Goal: Communication & Community: Share content

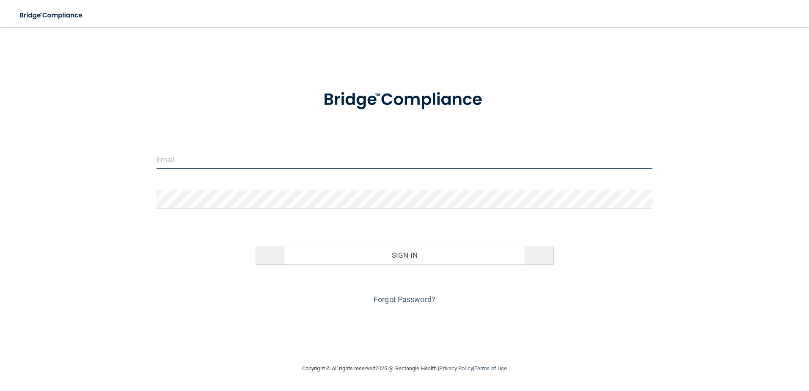
type input "[EMAIL_ADDRESS][DOMAIN_NAME]"
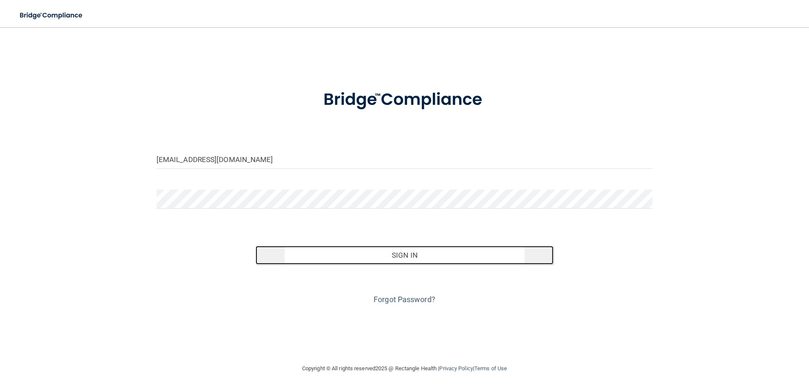
click at [384, 256] on button "Sign In" at bounding box center [404, 255] width 298 height 19
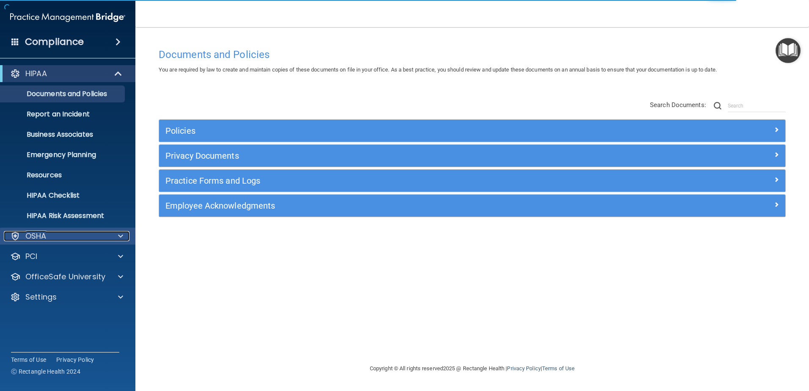
click at [121, 233] on span at bounding box center [120, 236] width 5 height 10
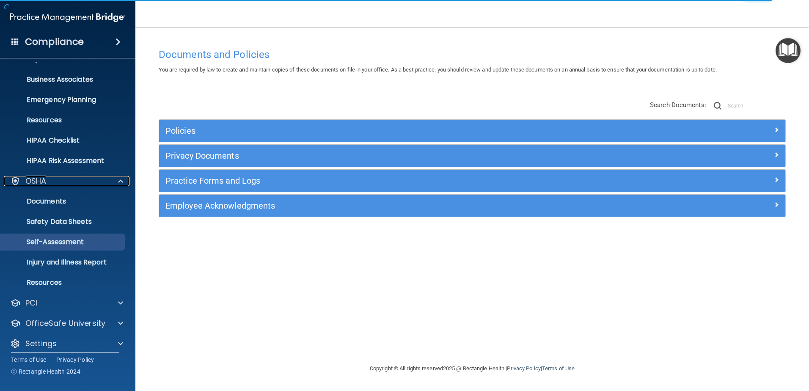
scroll to position [62, 0]
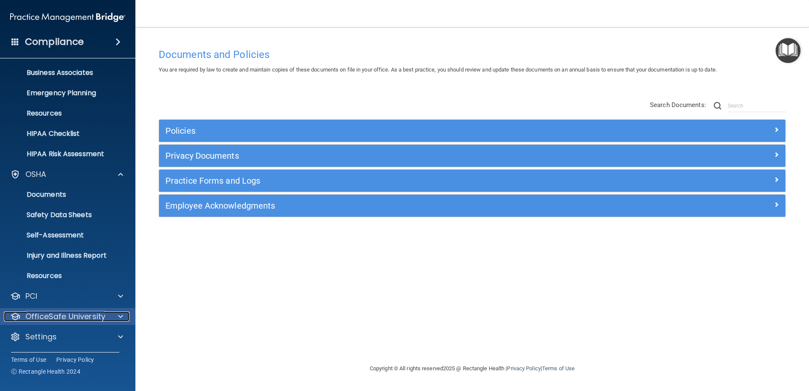
click at [110, 314] on div at bounding box center [119, 316] width 21 height 10
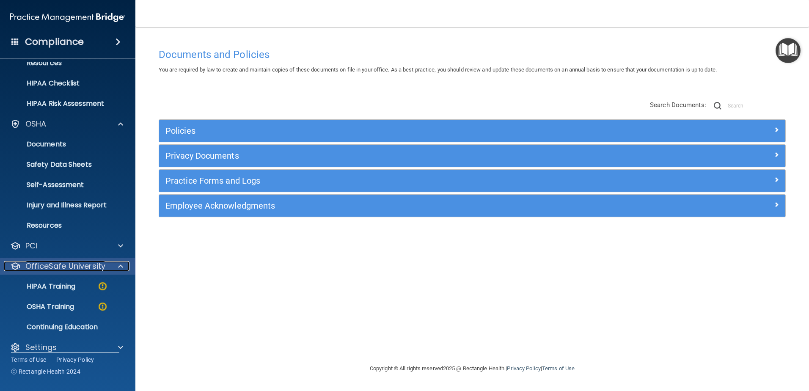
scroll to position [123, 0]
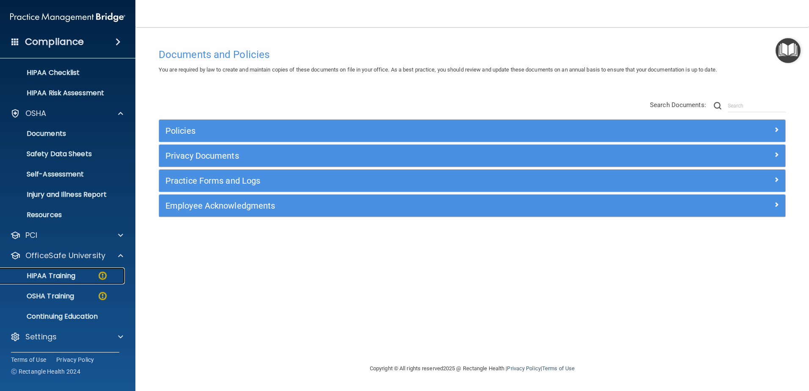
click at [92, 274] on div "HIPAA Training" at bounding box center [62, 275] width 115 height 8
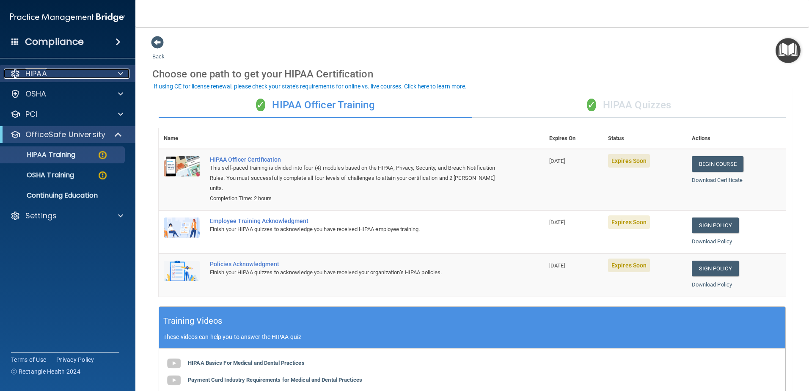
click at [71, 76] on div "HIPAA" at bounding box center [56, 74] width 105 height 10
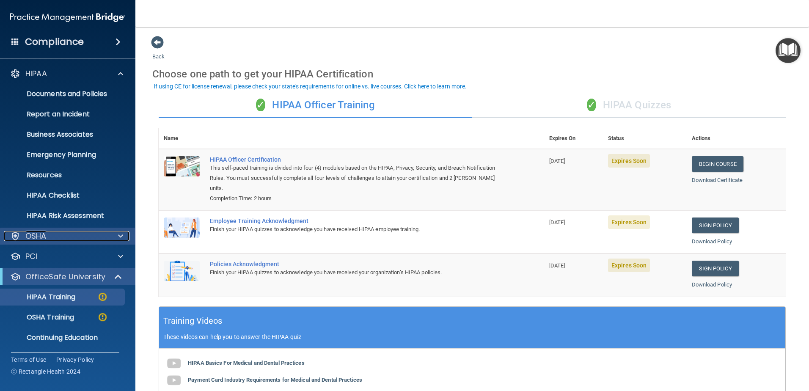
click at [70, 236] on div "OSHA" at bounding box center [56, 236] width 105 height 10
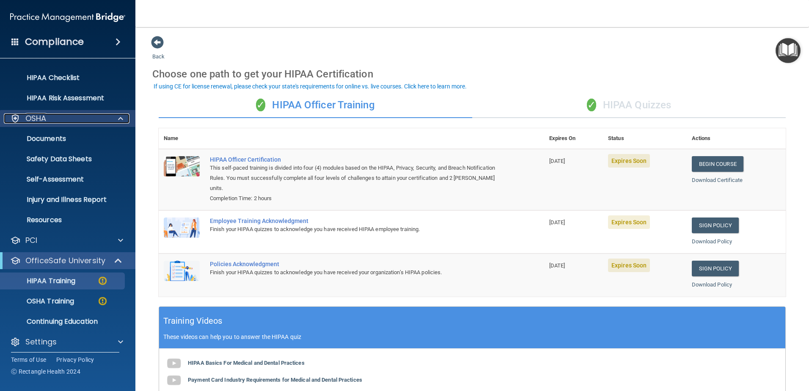
scroll to position [123, 0]
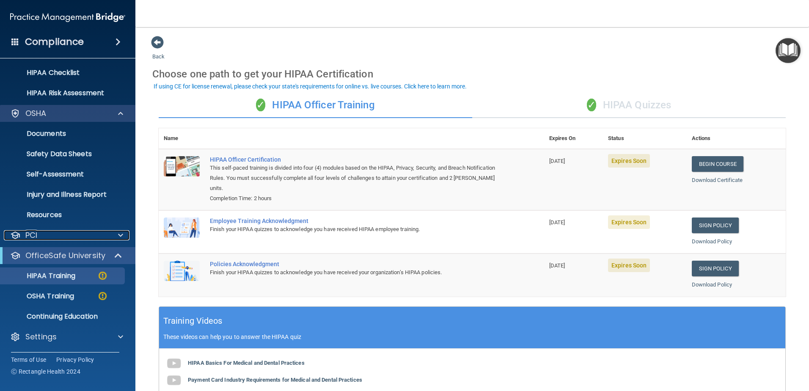
click at [70, 236] on div "PCI" at bounding box center [56, 235] width 105 height 10
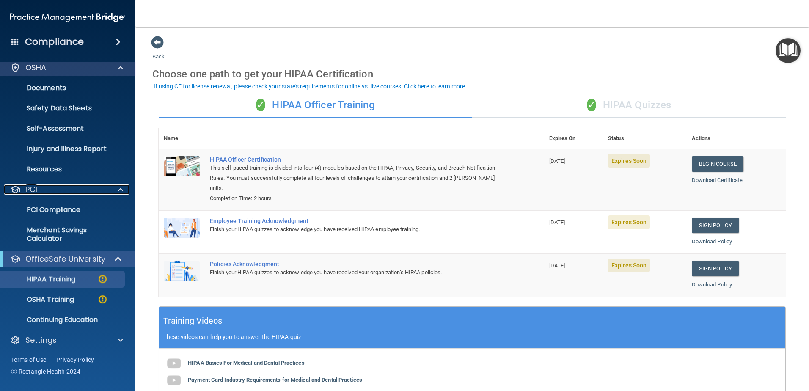
scroll to position [172, 0]
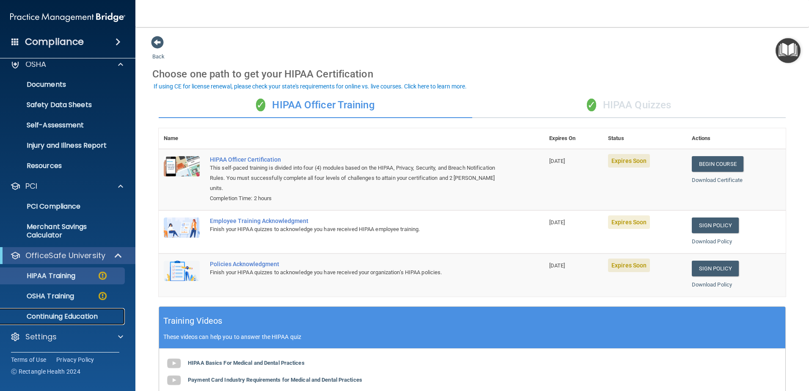
click at [64, 318] on p "Continuing Education" at bounding box center [62, 316] width 115 height 8
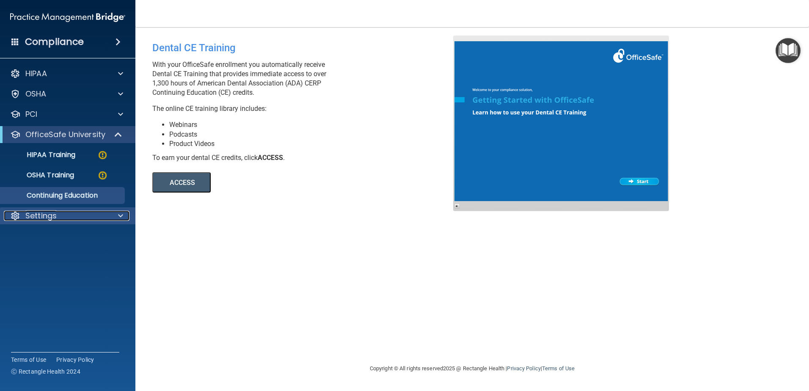
click at [55, 219] on p "Settings" at bounding box center [40, 216] width 31 height 10
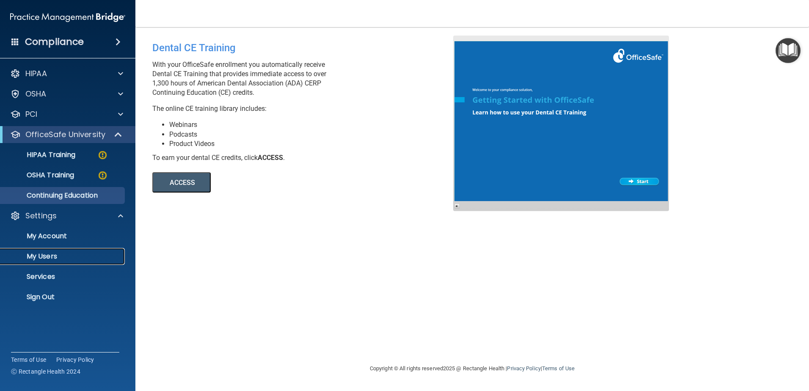
click at [45, 256] on p "My Users" at bounding box center [62, 256] width 115 height 8
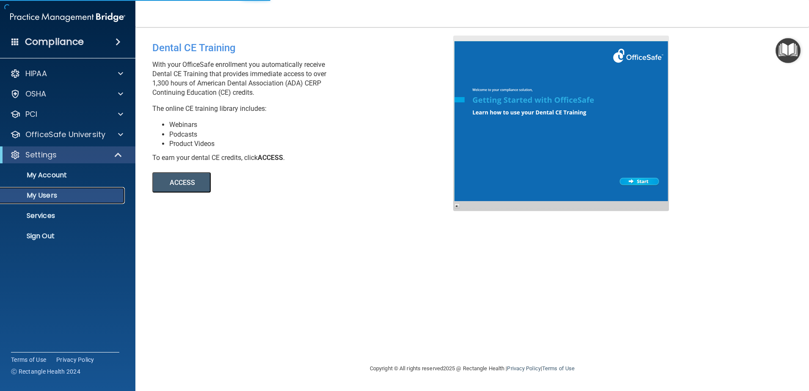
click at [49, 195] on p "My Users" at bounding box center [62, 195] width 115 height 8
select select "20"
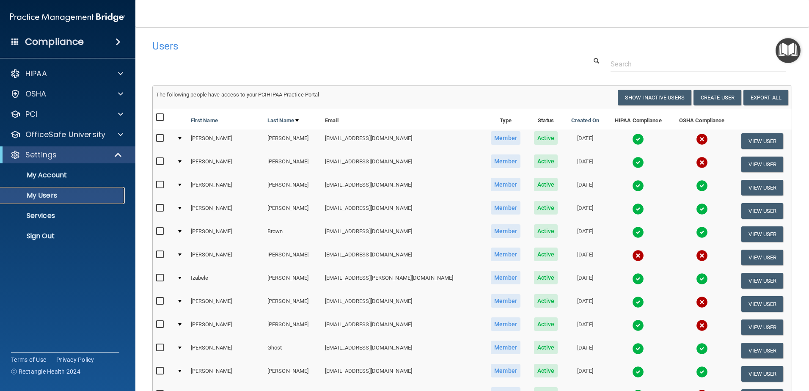
scroll to position [42, 0]
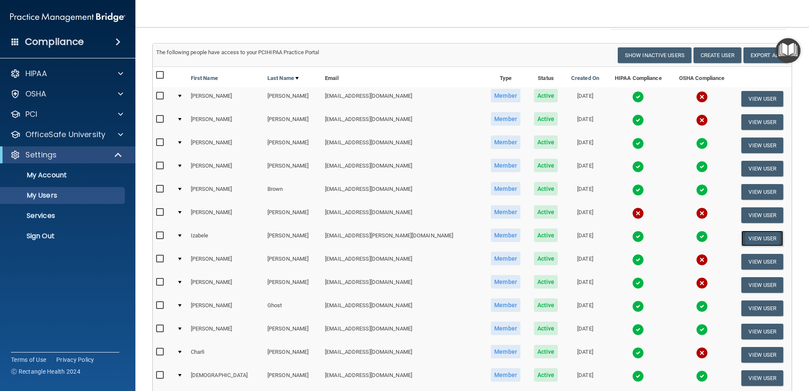
click at [741, 233] on button "View User" at bounding box center [762, 238] width 42 height 16
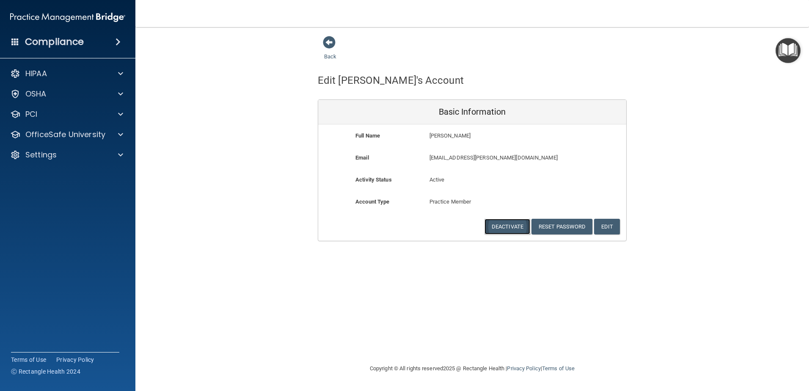
click at [503, 225] on button "Deactivate" at bounding box center [507, 227] width 46 height 16
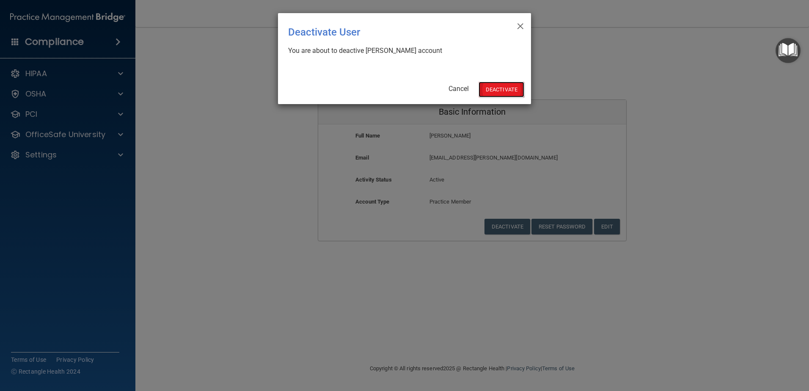
click at [501, 93] on button "Deactivate" at bounding box center [501, 90] width 46 height 16
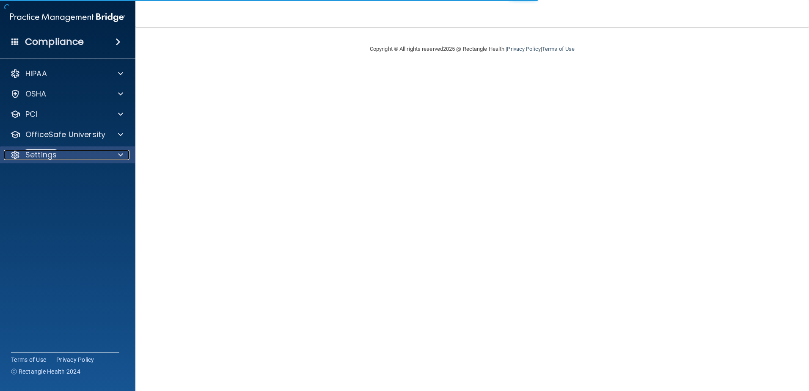
click at [120, 156] on span at bounding box center [120, 155] width 5 height 10
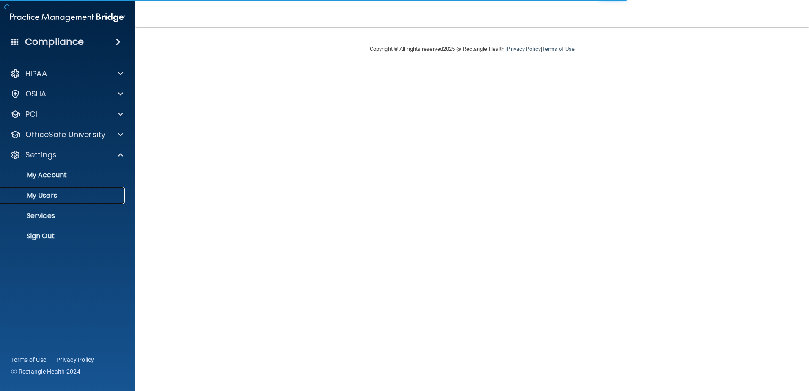
click at [59, 190] on link "My Users" at bounding box center [58, 195] width 133 height 17
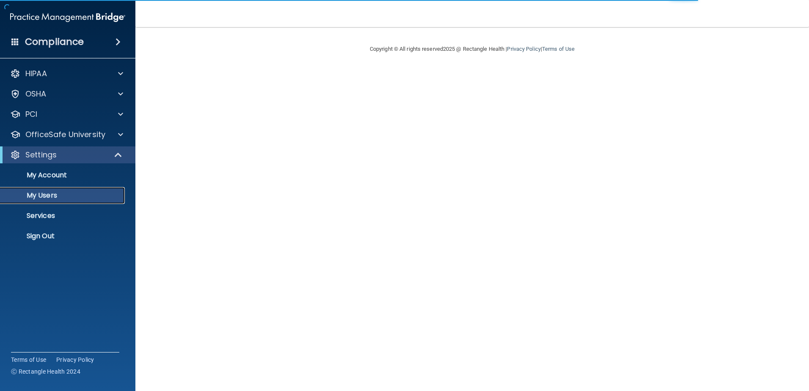
select select "20"
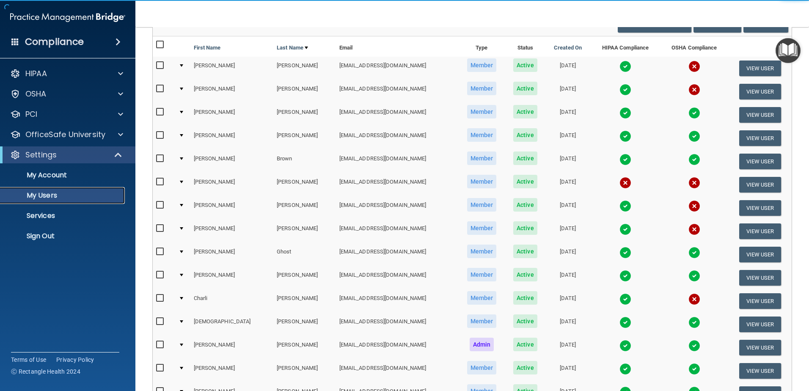
scroll to position [85, 0]
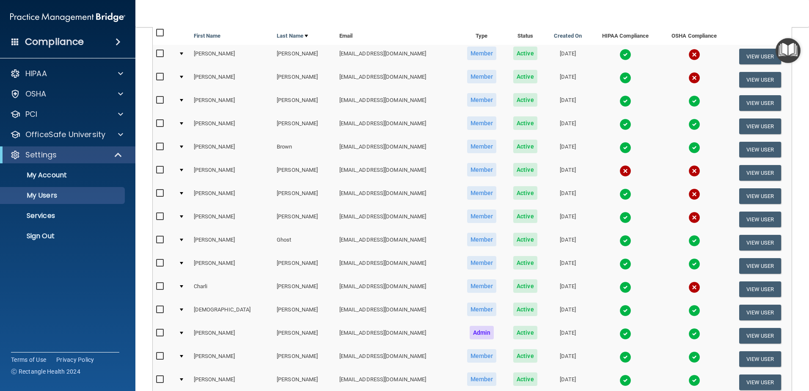
click at [158, 217] on input "checkbox" at bounding box center [161, 216] width 10 height 7
checkbox input "true"
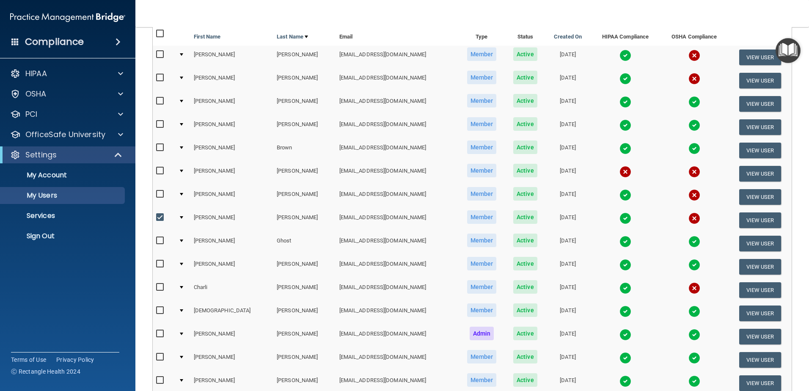
scroll to position [85, 0]
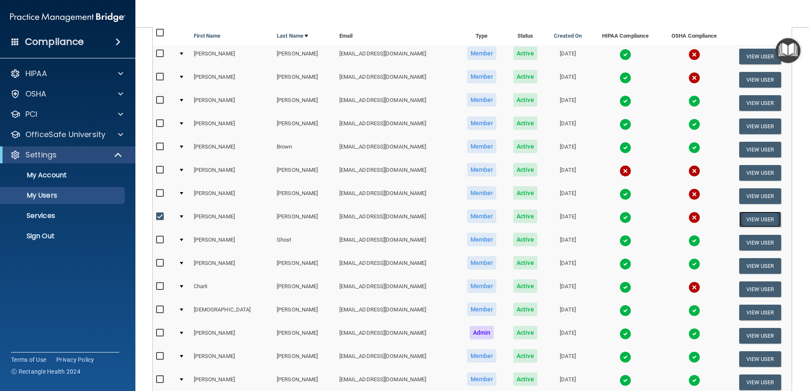
click at [745, 218] on button "View User" at bounding box center [760, 219] width 42 height 16
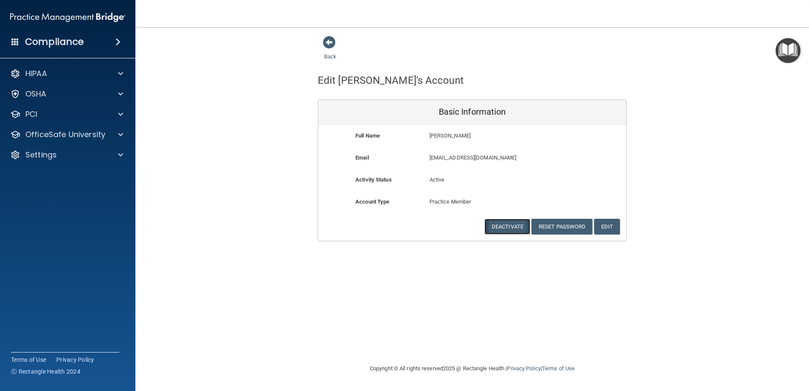
click at [499, 227] on button "Deactivate" at bounding box center [507, 227] width 46 height 16
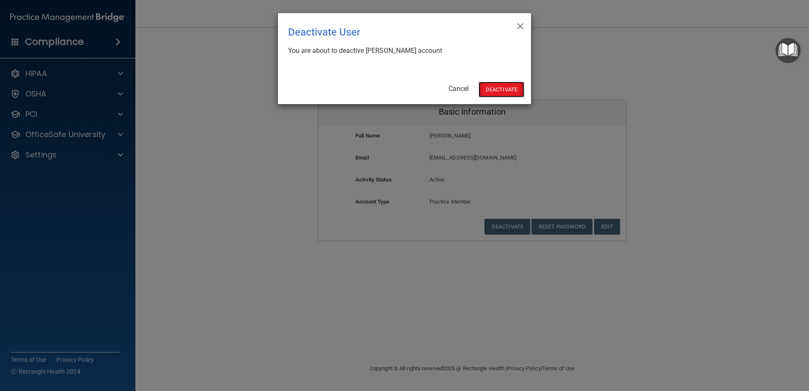
click at [505, 87] on button "Deactivate" at bounding box center [501, 90] width 46 height 16
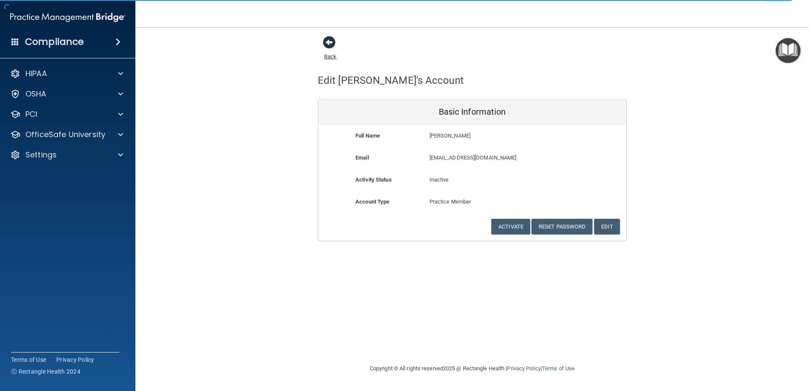
click at [325, 41] on span at bounding box center [329, 42] width 13 height 13
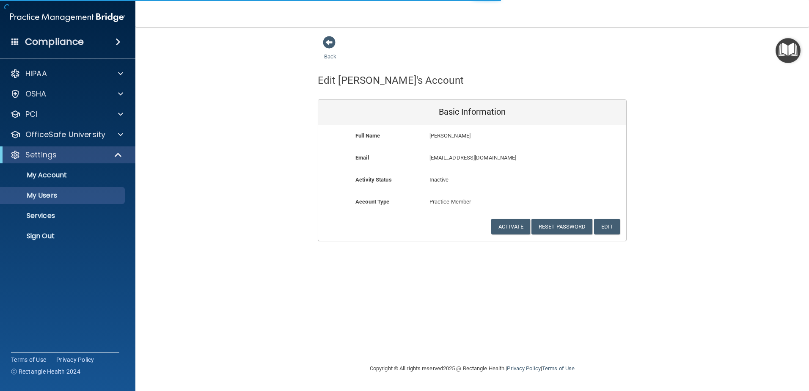
select select "20"
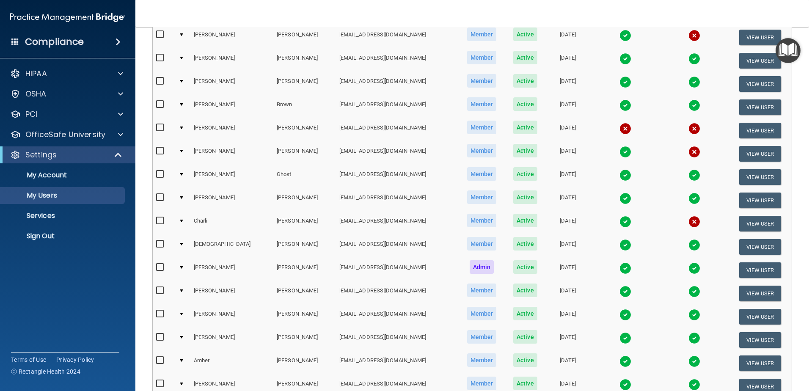
scroll to position [169, 0]
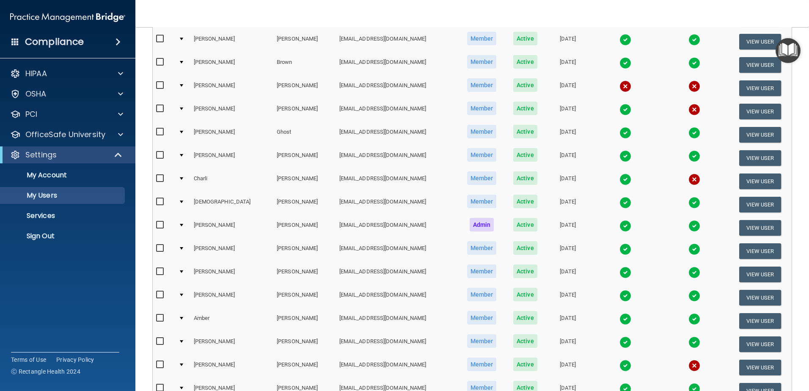
click at [161, 247] on input "checkbox" at bounding box center [161, 248] width 10 height 7
checkbox input "true"
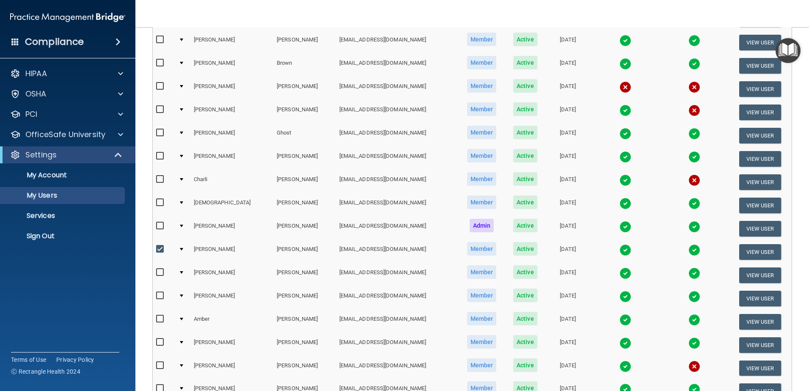
scroll to position [170, 0]
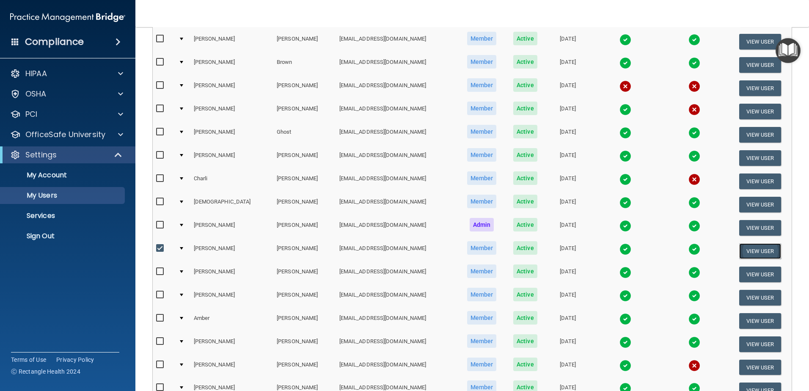
click at [745, 250] on button "View User" at bounding box center [760, 251] width 42 height 16
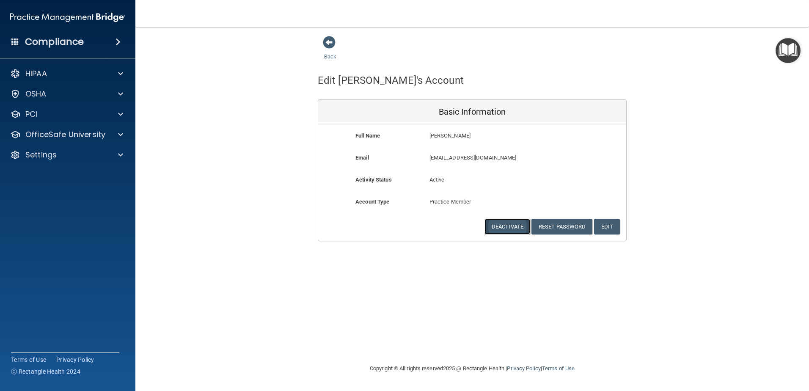
click at [518, 222] on button "Deactivate" at bounding box center [507, 227] width 46 height 16
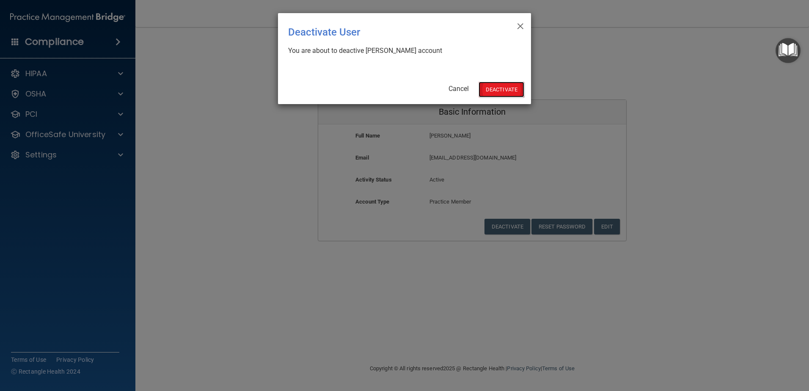
click at [511, 91] on button "Deactivate" at bounding box center [501, 90] width 46 height 16
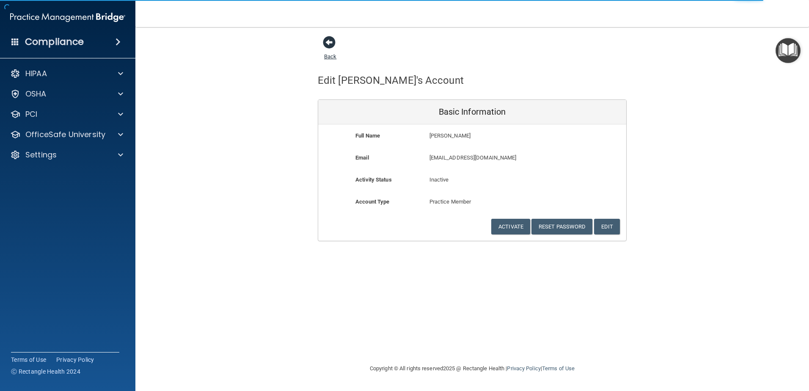
click at [325, 42] on span at bounding box center [329, 42] width 13 height 13
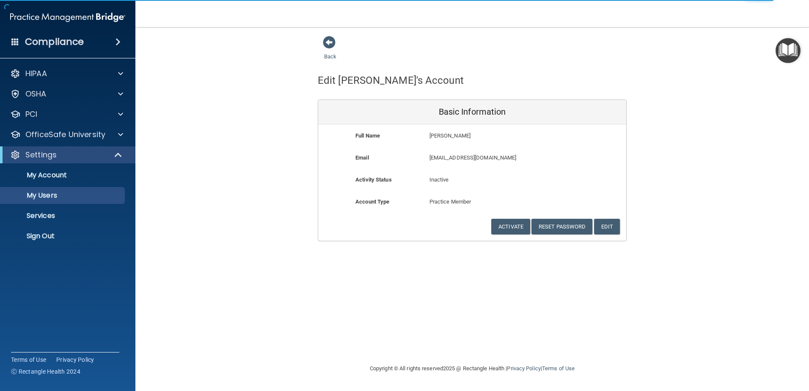
select select "20"
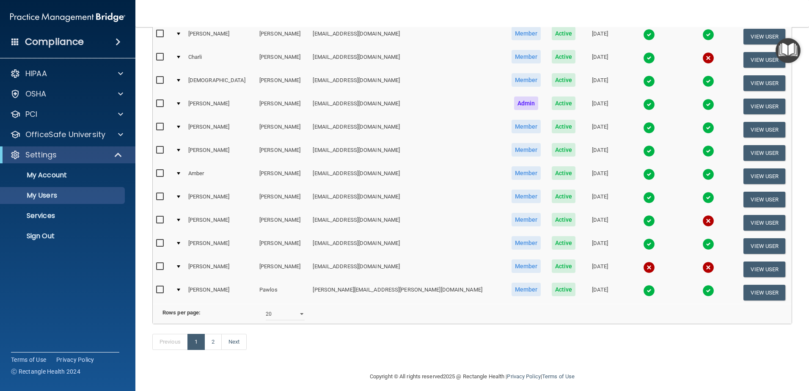
scroll to position [296, 0]
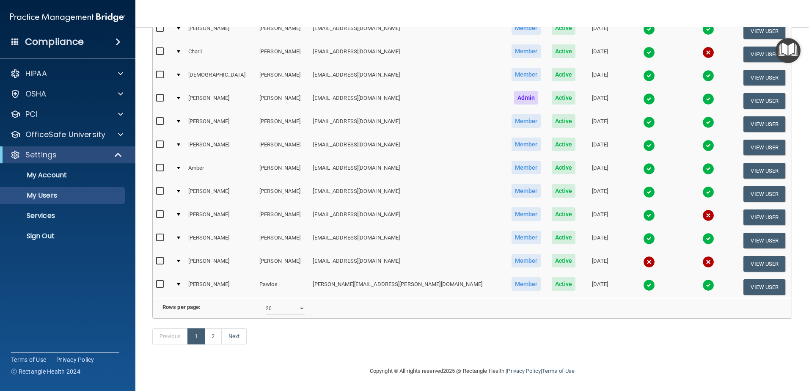
click at [160, 235] on input "checkbox" at bounding box center [161, 237] width 10 height 7
checkbox input "true"
click at [748, 242] on button "View User" at bounding box center [764, 241] width 42 height 16
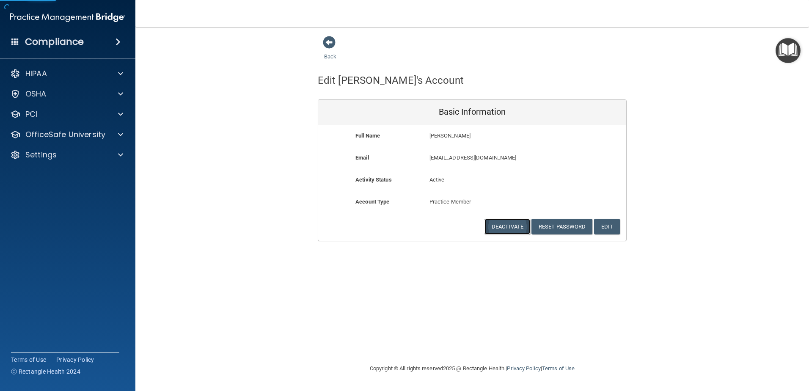
click at [512, 225] on button "Deactivate" at bounding box center [507, 227] width 46 height 16
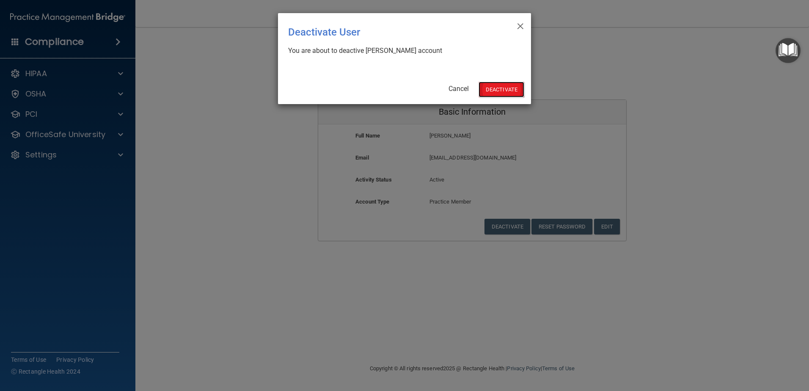
click at [501, 89] on button "Deactivate" at bounding box center [501, 90] width 46 height 16
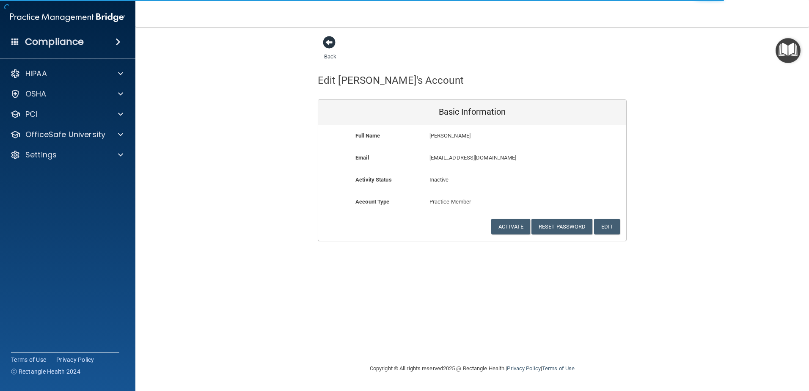
click at [332, 44] on span at bounding box center [329, 42] width 13 height 13
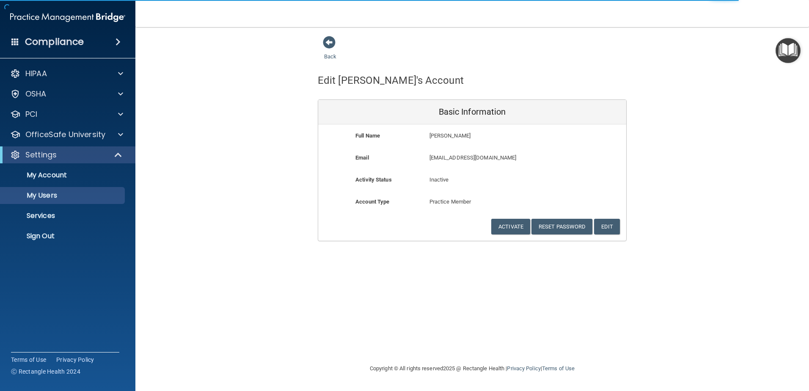
select select "20"
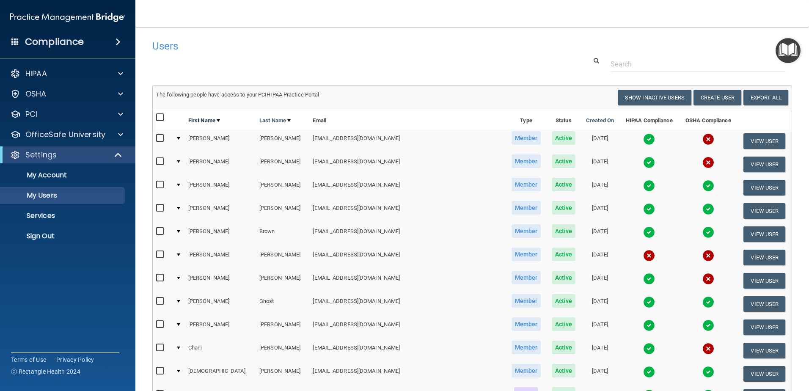
click at [214, 119] on link "First Name" at bounding box center [204, 120] width 32 height 10
select select "20"
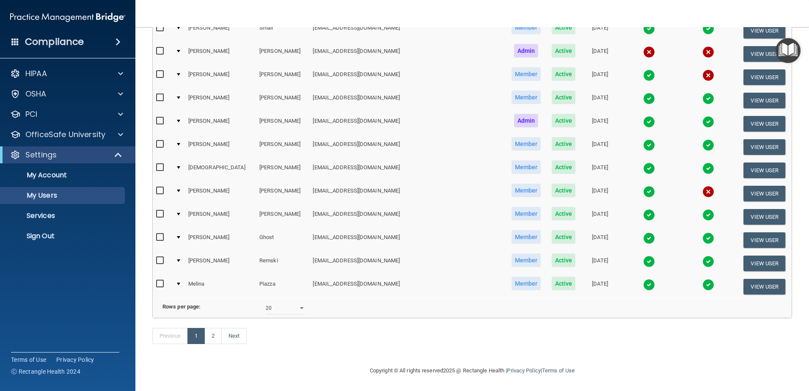
scroll to position [309, 0]
click at [216, 338] on link "2" at bounding box center [212, 336] width 17 height 16
select select "20"
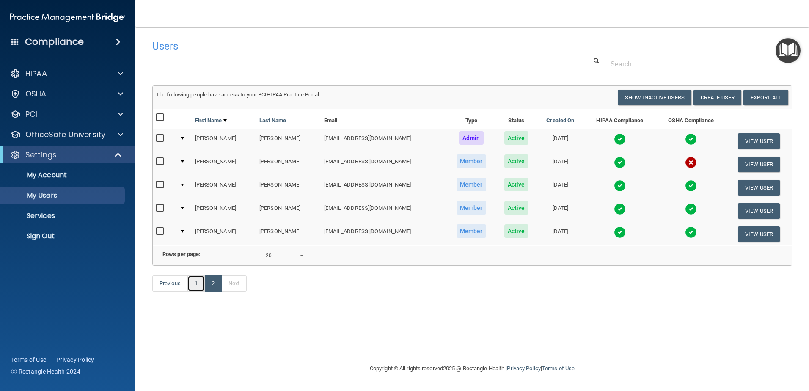
click at [192, 291] on link "1" at bounding box center [195, 283] width 17 height 16
select select "20"
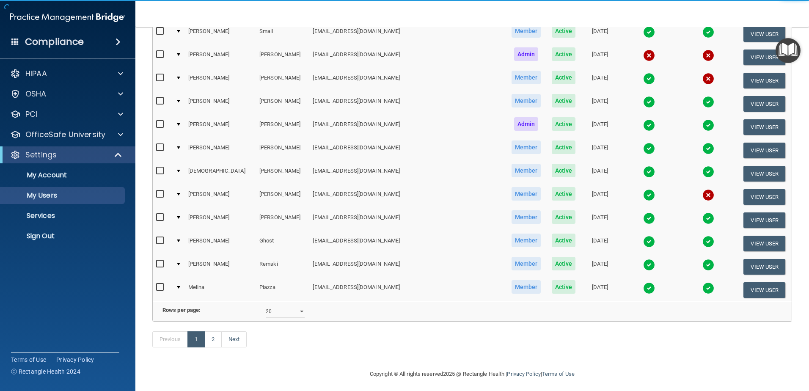
scroll to position [309, 0]
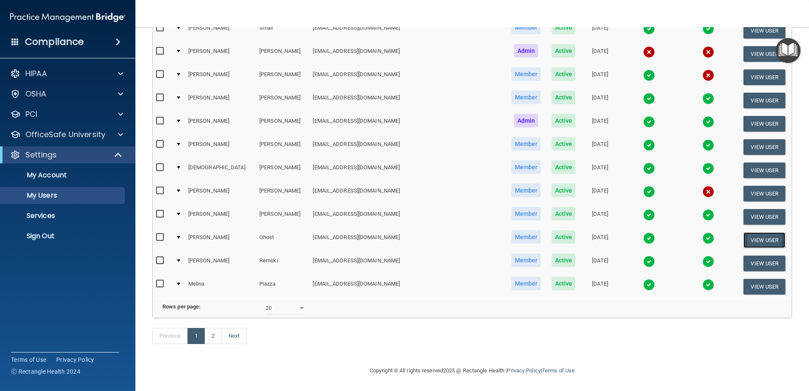
click at [761, 232] on button "View User" at bounding box center [764, 240] width 42 height 16
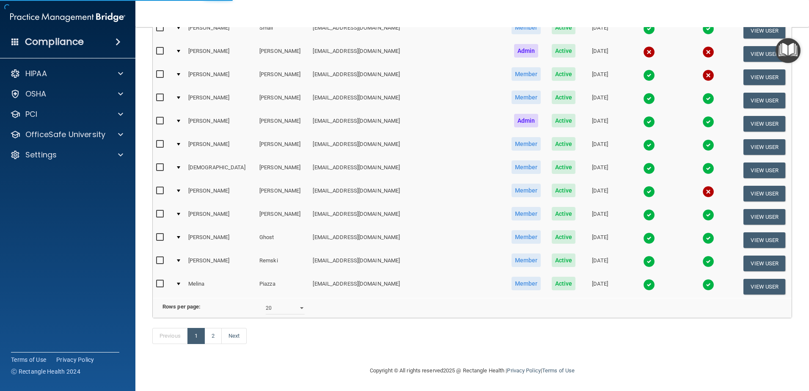
select select "practice_member"
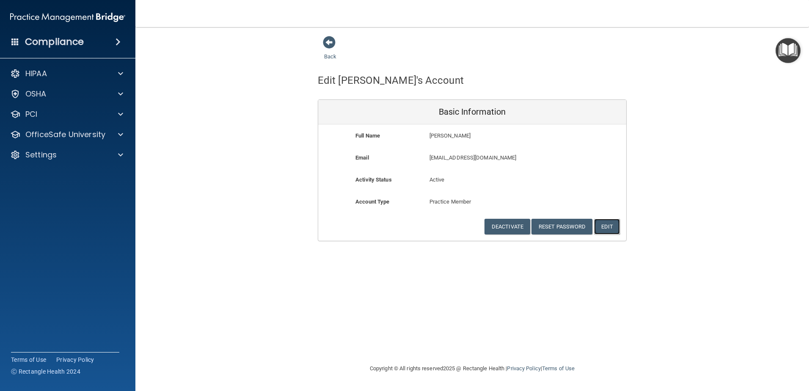
click at [604, 224] on button "Edit" at bounding box center [607, 227] width 26 height 16
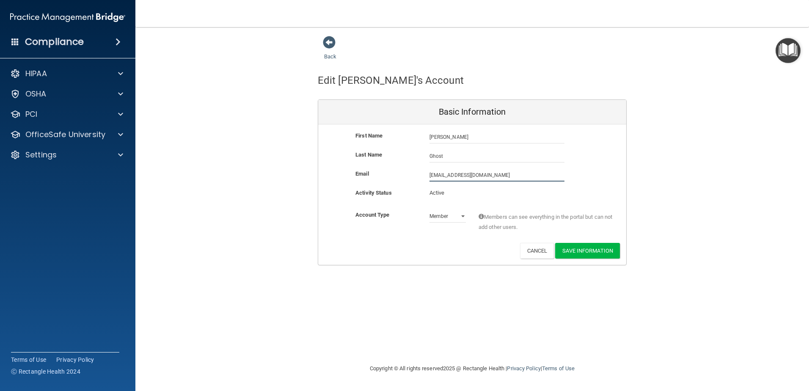
click at [474, 174] on input "[EMAIL_ADDRESS][DOMAIN_NAME]" at bounding box center [496, 175] width 135 height 13
drag, startPoint x: 477, startPoint y: 175, endPoint x: 463, endPoint y: 173, distance: 13.6
click at [463, 173] on input "[EMAIL_ADDRESS][DOMAIN_NAME]" at bounding box center [496, 175] width 135 height 13
type input "[EMAIL_ADDRESS][DOMAIN_NAME]"
click at [586, 251] on button "Save Information" at bounding box center [587, 252] width 65 height 16
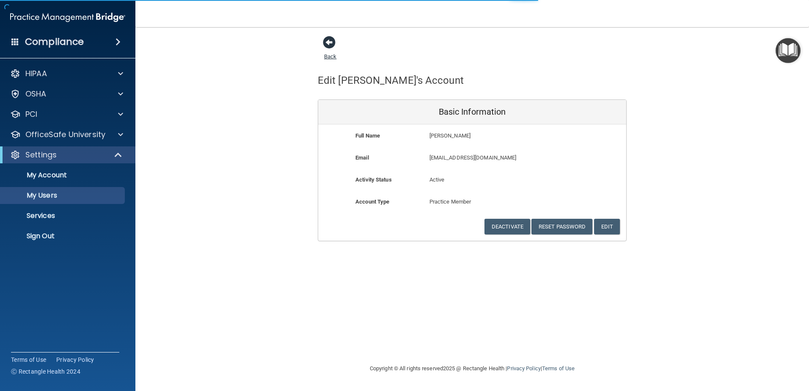
select select "20"
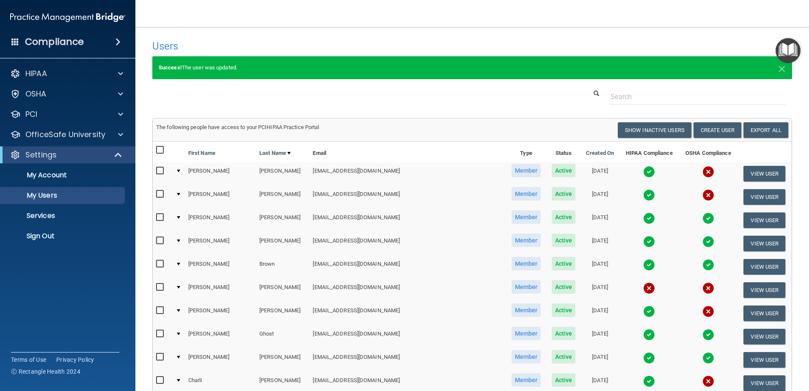
click at [158, 148] on input "checkbox" at bounding box center [161, 150] width 10 height 7
checkbox input "true"
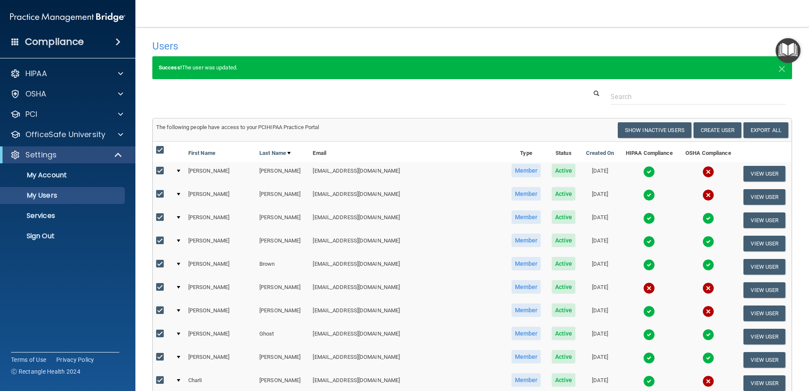
checkbox input "true"
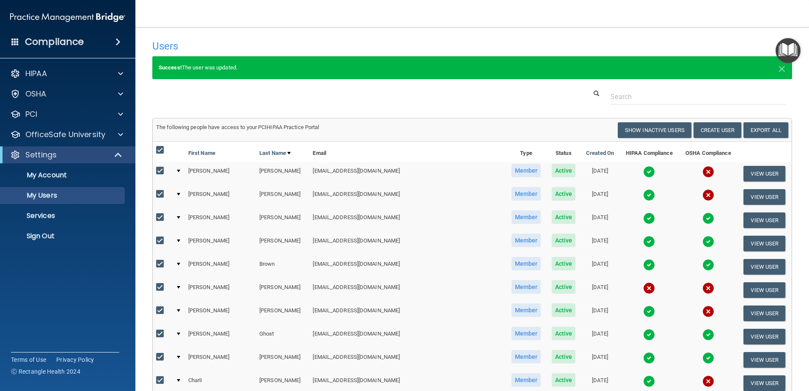
checkbox input "true"
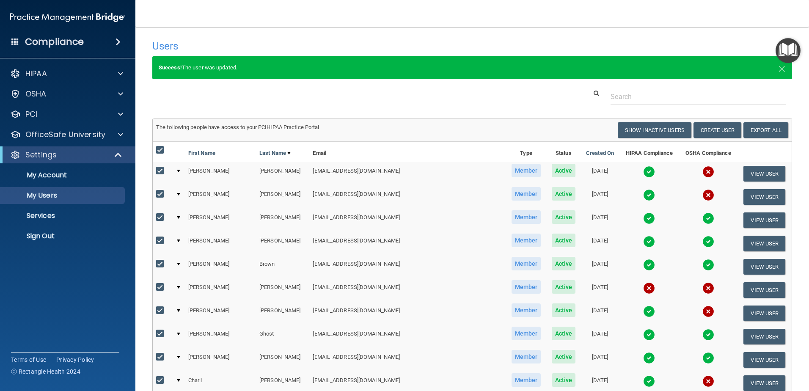
checkbox input "true"
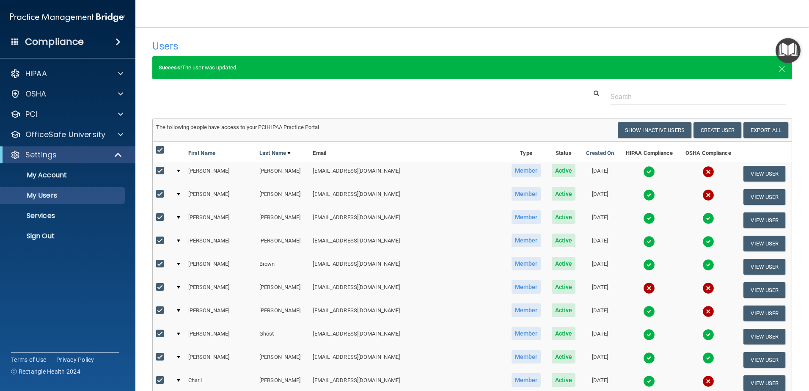
checkbox input "true"
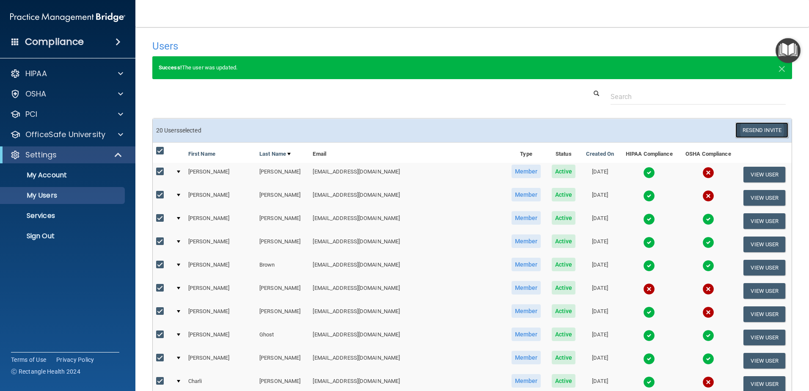
click at [754, 132] on button "Resend Invite" at bounding box center [761, 130] width 53 height 16
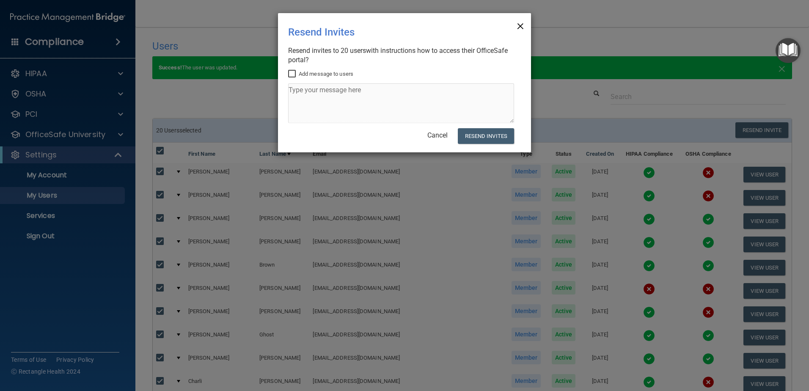
click at [519, 25] on span "×" at bounding box center [520, 24] width 8 height 17
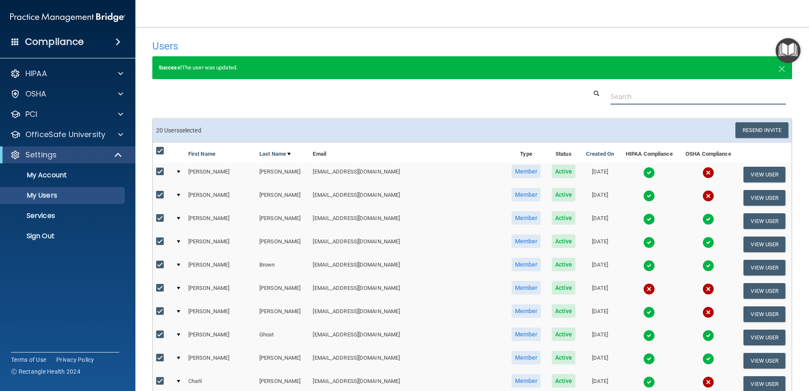
click at [200, 99] on div at bounding box center [472, 97] width 652 height 16
click at [158, 151] on input "checkbox" at bounding box center [161, 151] width 10 height 7
checkbox input "false"
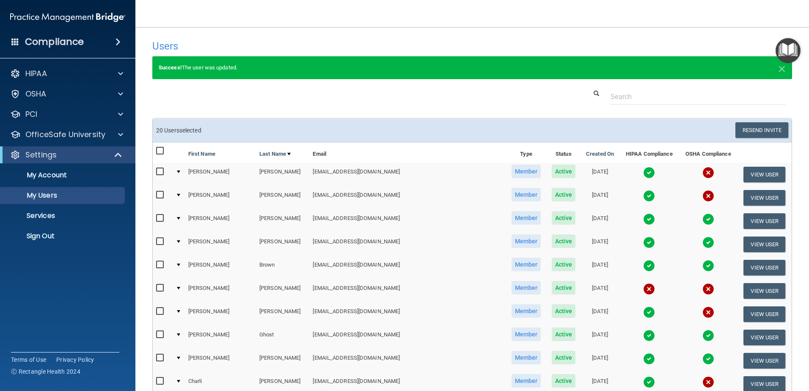
checkbox input "false"
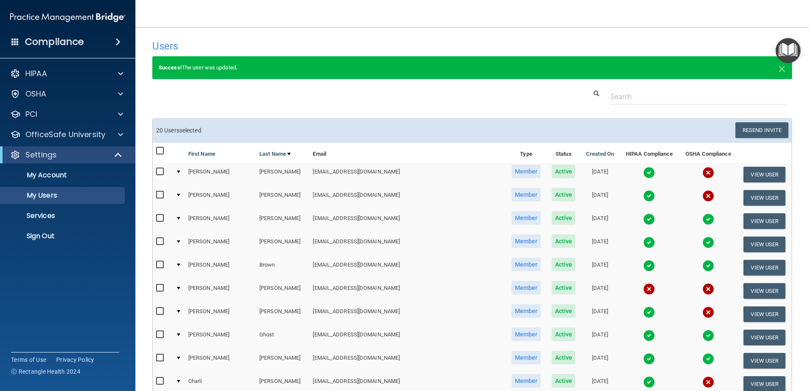
checkbox input "false"
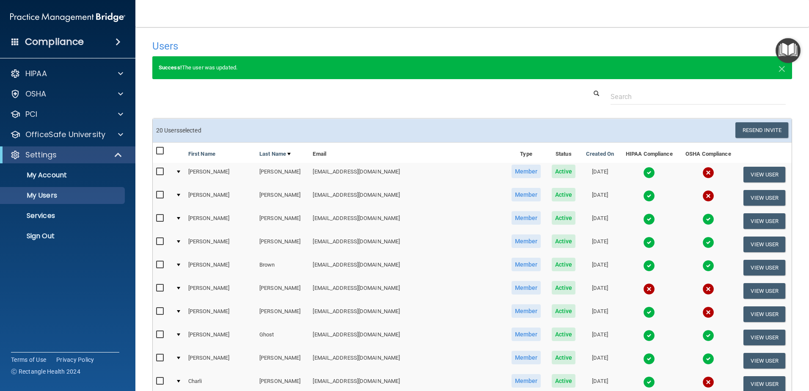
checkbox input "false"
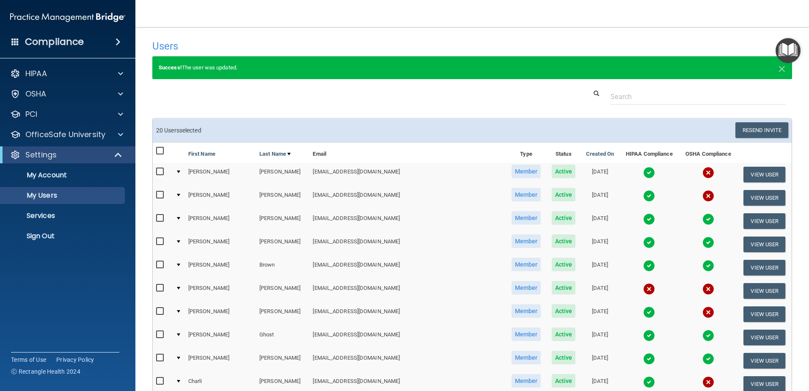
checkbox input "false"
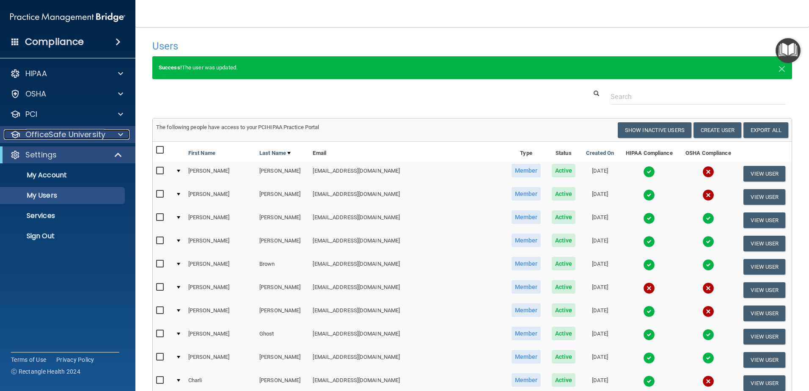
click at [60, 136] on p "OfficeSafe University" at bounding box center [65, 134] width 80 height 10
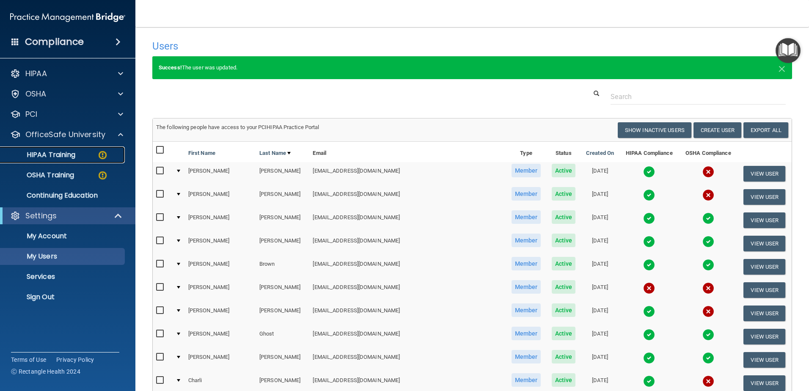
click at [64, 157] on p "HIPAA Training" at bounding box center [40, 155] width 70 height 8
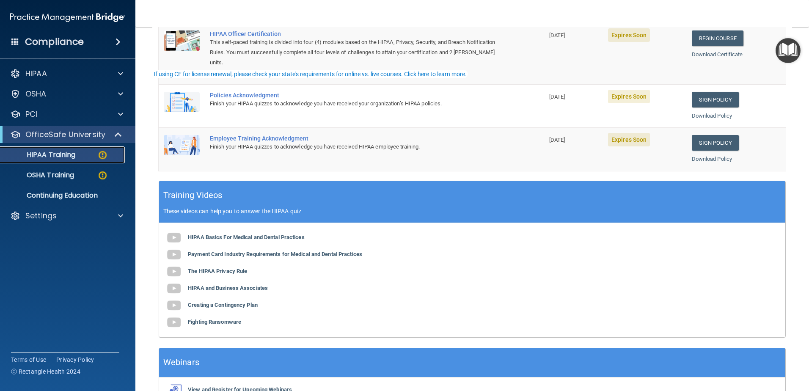
scroll to position [9, 0]
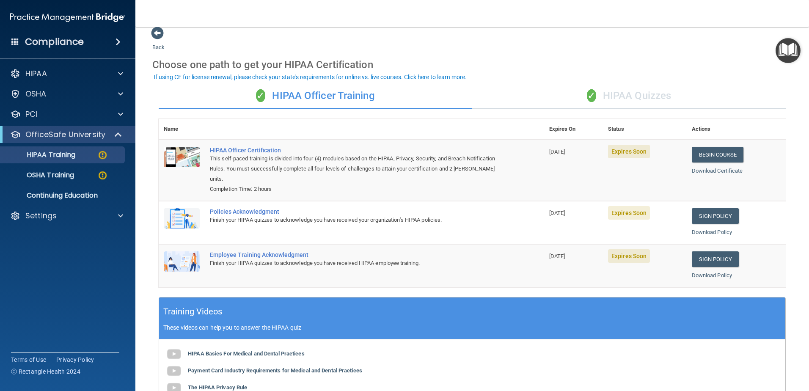
click at [626, 92] on div "✓ HIPAA Quizzes" at bounding box center [628, 95] width 313 height 25
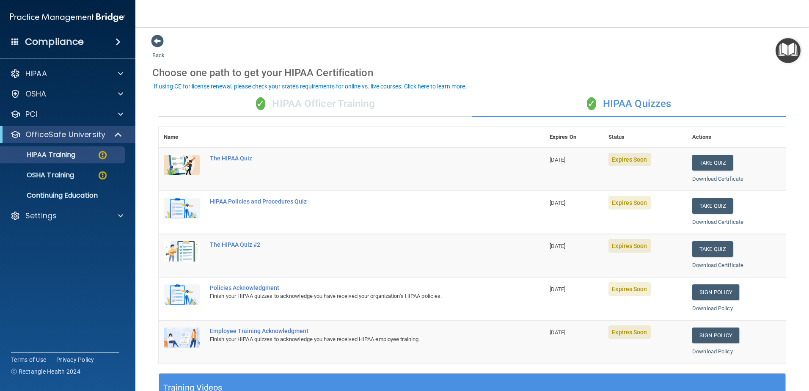
scroll to position [0, 0]
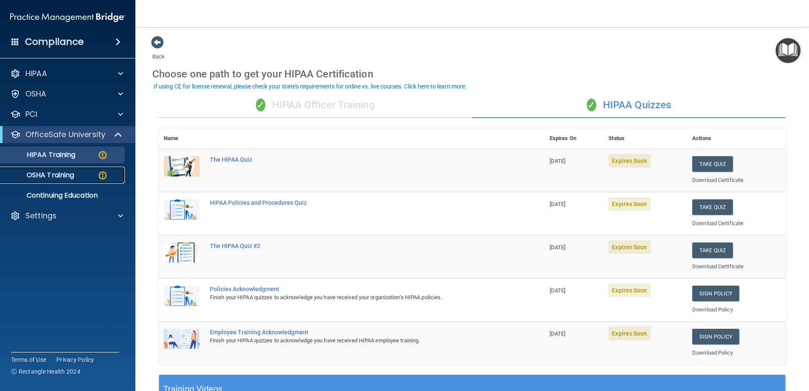
click at [102, 178] on img at bounding box center [102, 175] width 11 height 11
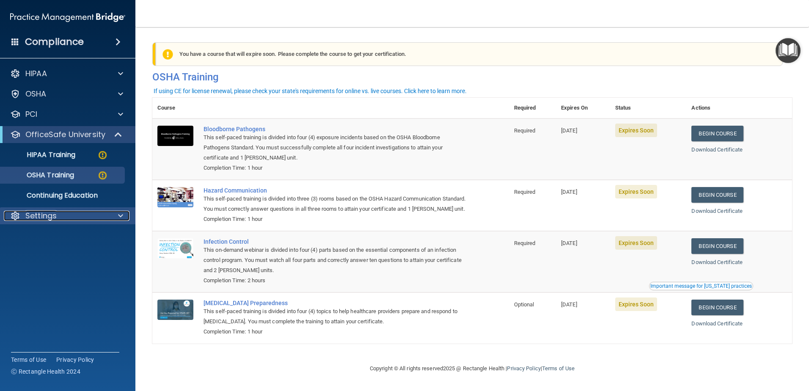
click at [50, 215] on p "Settings" at bounding box center [40, 216] width 31 height 10
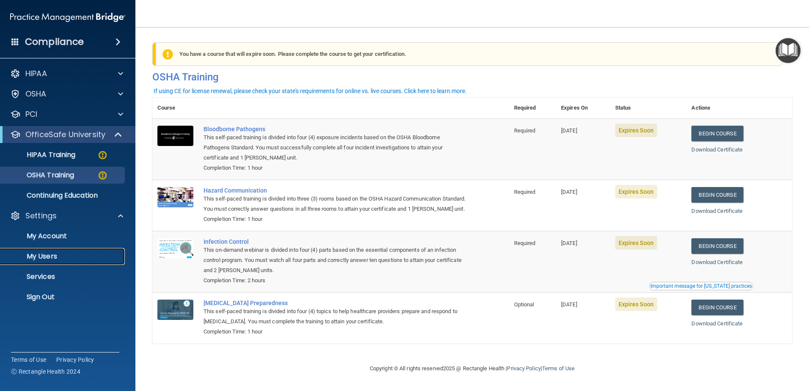
drag, startPoint x: 40, startPoint y: 253, endPoint x: 55, endPoint y: 237, distance: 22.1
click at [39, 253] on p "My Users" at bounding box center [62, 256] width 115 height 8
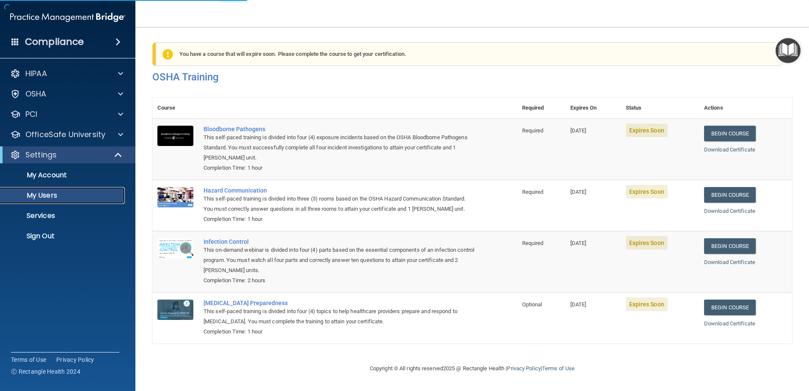
select select "20"
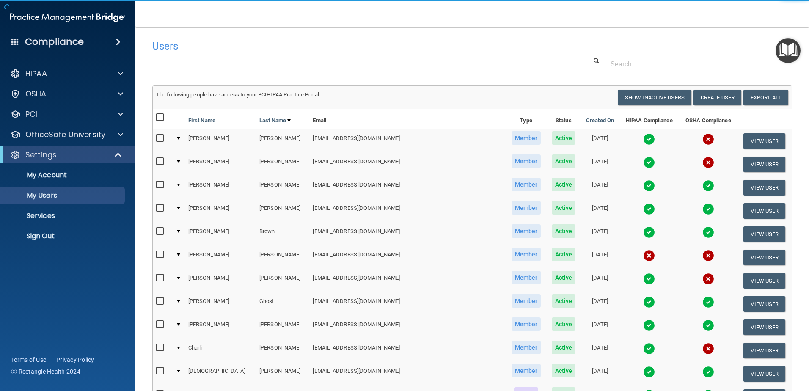
click at [158, 116] on input "checkbox" at bounding box center [161, 117] width 10 height 7
checkbox input "true"
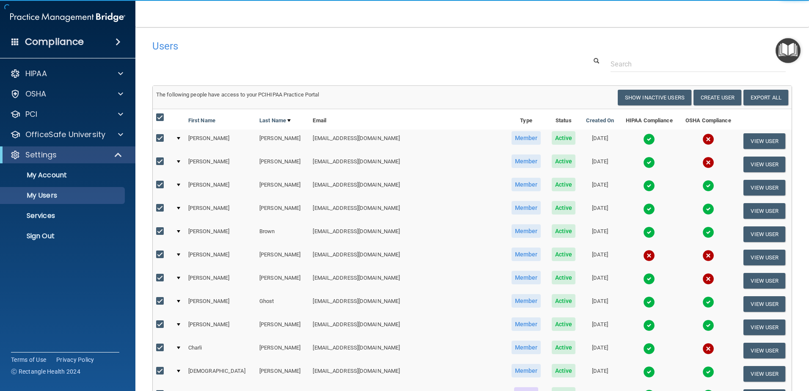
checkbox input "true"
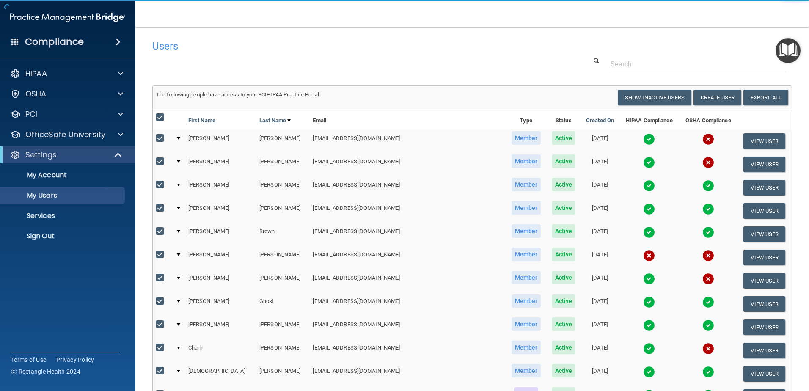
checkbox input "true"
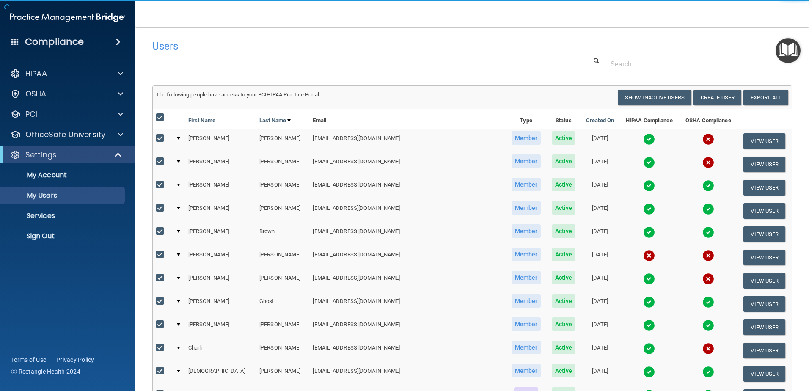
checkbox input "true"
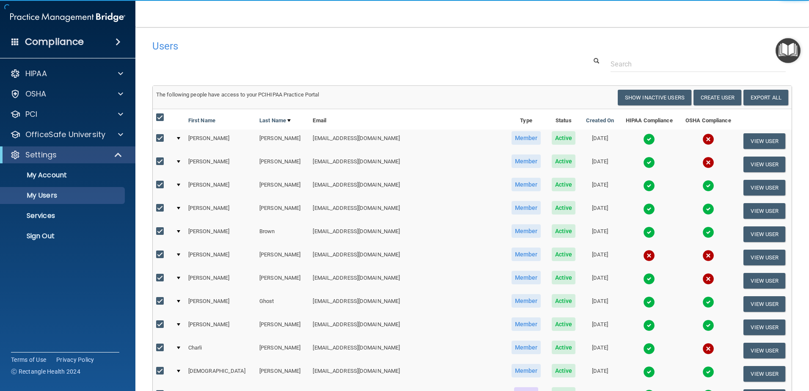
checkbox input "true"
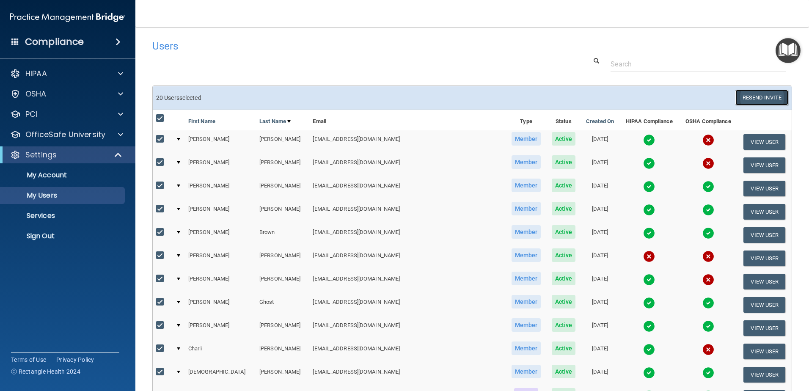
click at [764, 94] on button "Resend Invite" at bounding box center [761, 98] width 53 height 16
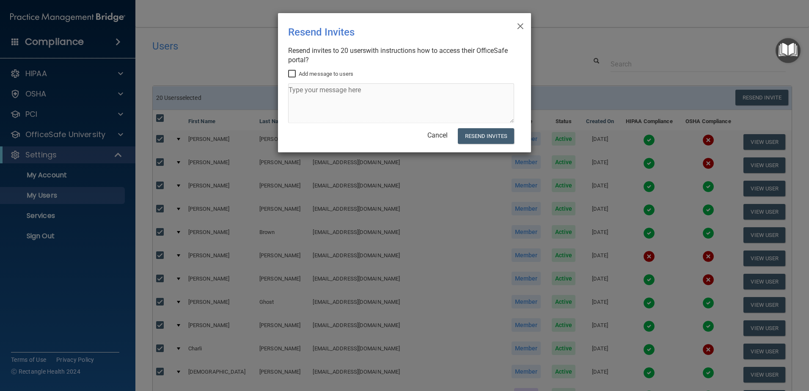
click at [292, 72] on input "Add message to users" at bounding box center [293, 74] width 10 height 7
checkbox input "true"
click at [304, 90] on textarea at bounding box center [401, 103] width 226 height 40
drag, startPoint x: 365, startPoint y: 92, endPoint x: 278, endPoint y: 91, distance: 86.7
click at [278, 91] on div "× Close Resend Invites There was an error while sending the invitations ... Res…" at bounding box center [404, 82] width 253 height 139
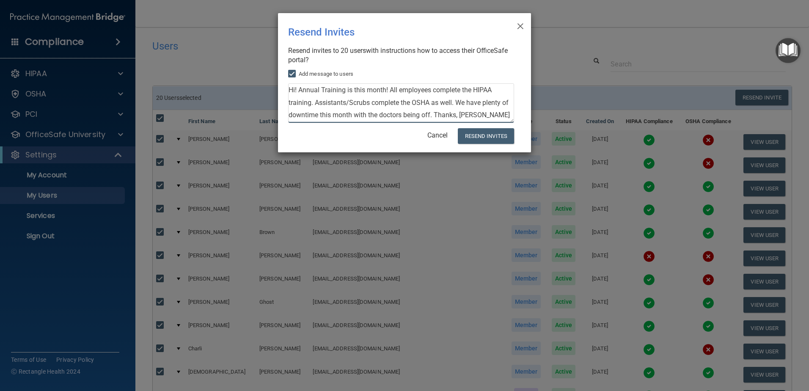
drag, startPoint x: 487, startPoint y: 115, endPoint x: 283, endPoint y: 89, distance: 205.0
click at [283, 89] on div "× Close Resend Invites There was an error while sending the invitations ... Res…" at bounding box center [404, 82] width 253 height 139
click at [495, 112] on textarea "Hi! Annual Training is this month! All employees complete the HIPAA training. A…" at bounding box center [401, 103] width 226 height 40
type textarea "Hi! Annual Training is this month! All employees complete the HIPAA training. A…"
click at [489, 135] on button "Resend Invites" at bounding box center [486, 136] width 56 height 16
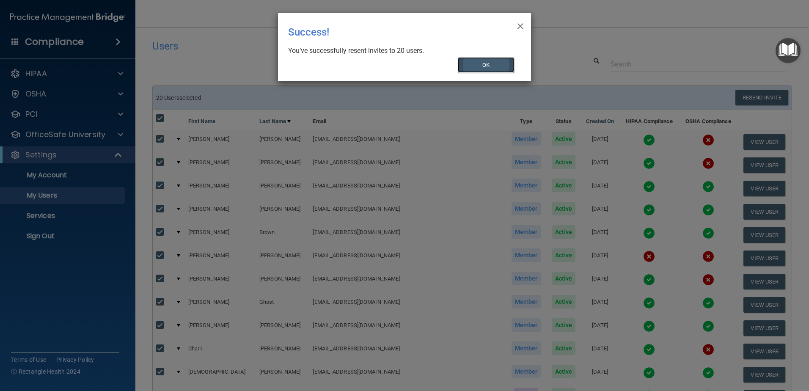
click at [485, 65] on button "OK" at bounding box center [486, 65] width 57 height 16
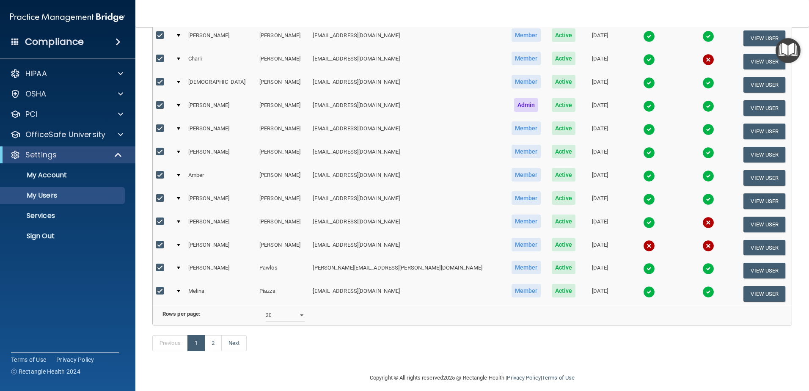
scroll to position [310, 0]
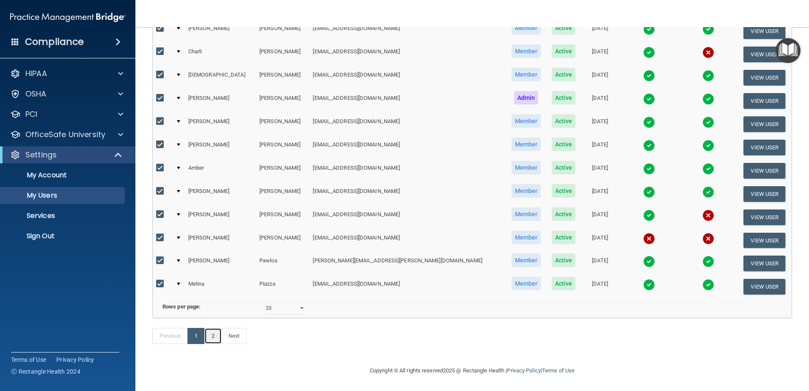
click at [215, 336] on link "2" at bounding box center [212, 336] width 17 height 16
select select "20"
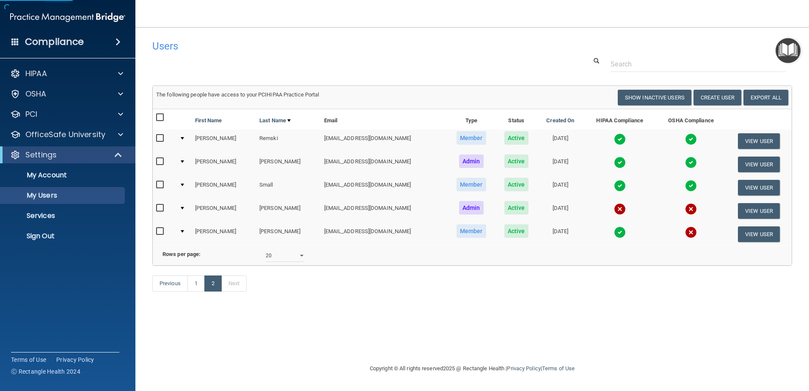
click at [157, 116] on input "checkbox" at bounding box center [161, 117] width 10 height 7
checkbox input "true"
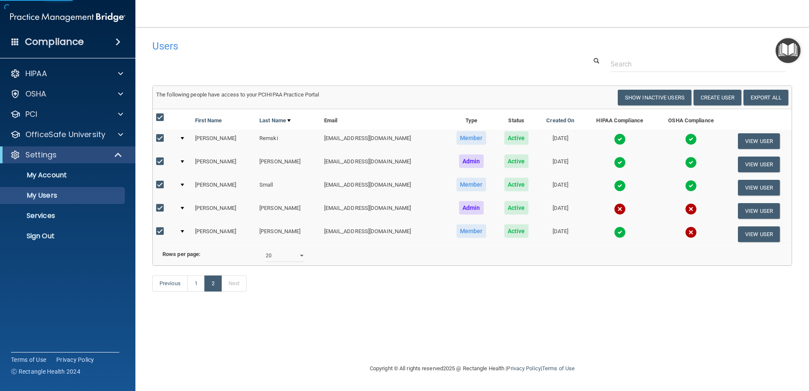
checkbox input "true"
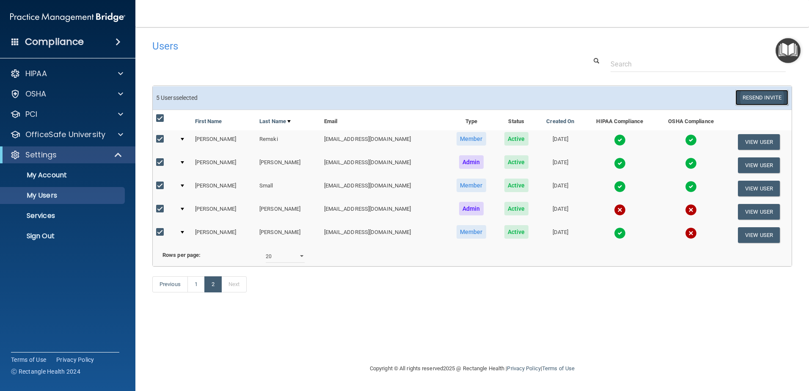
click at [757, 97] on button "Resend Invite" at bounding box center [761, 98] width 53 height 16
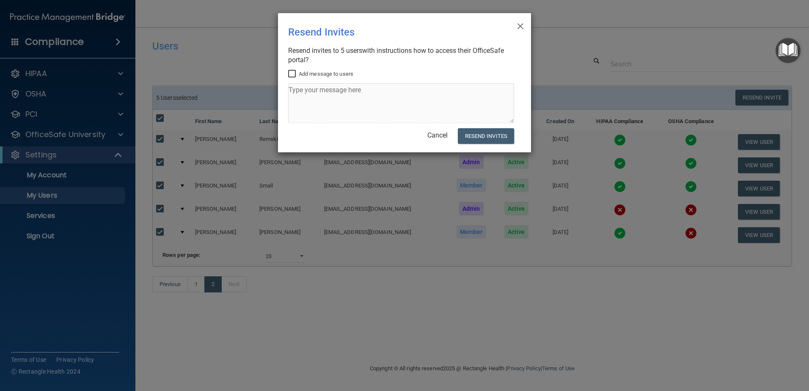
click at [292, 73] on input "Add message to users" at bounding box center [293, 74] width 10 height 7
checkbox input "true"
drag, startPoint x: 358, startPoint y: 93, endPoint x: 293, endPoint y: 93, distance: 64.7
click at [293, 93] on textarea at bounding box center [401, 103] width 226 height 40
paste textarea "Hi! Annual Training is this month! All employees complete the HIPAA training. A…"
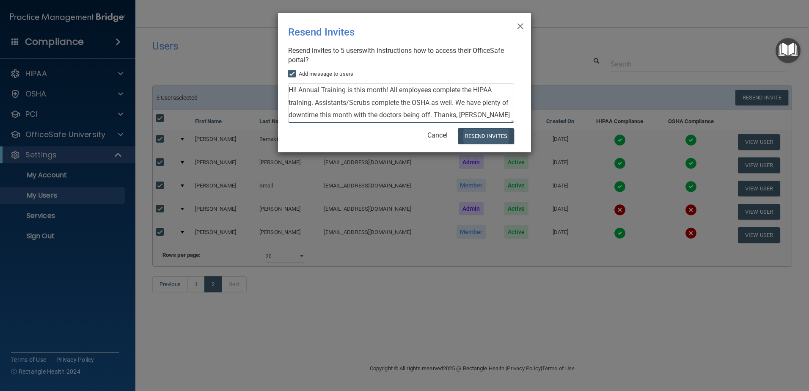
type textarea "Hi! Annual Training is this month! All employees complete the HIPAA training. A…"
click at [482, 137] on button "Resend Invites" at bounding box center [486, 136] width 56 height 16
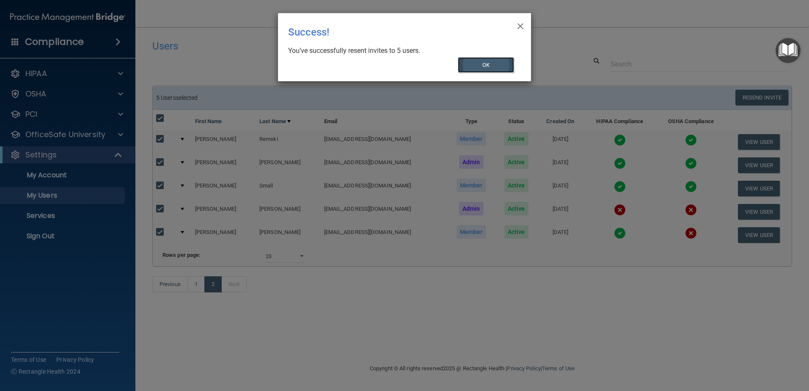
click at [483, 69] on button "OK" at bounding box center [486, 65] width 57 height 16
